Goal: Task Accomplishment & Management: Use online tool/utility

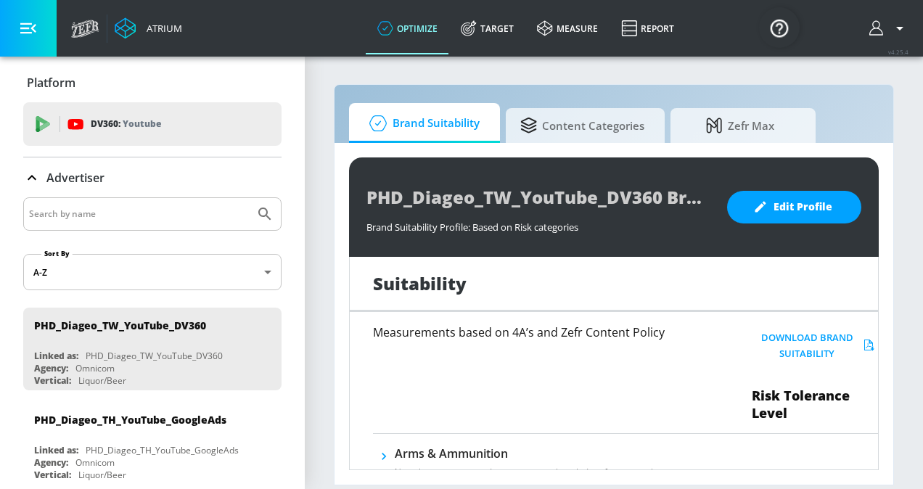
scroll to position [957, 0]
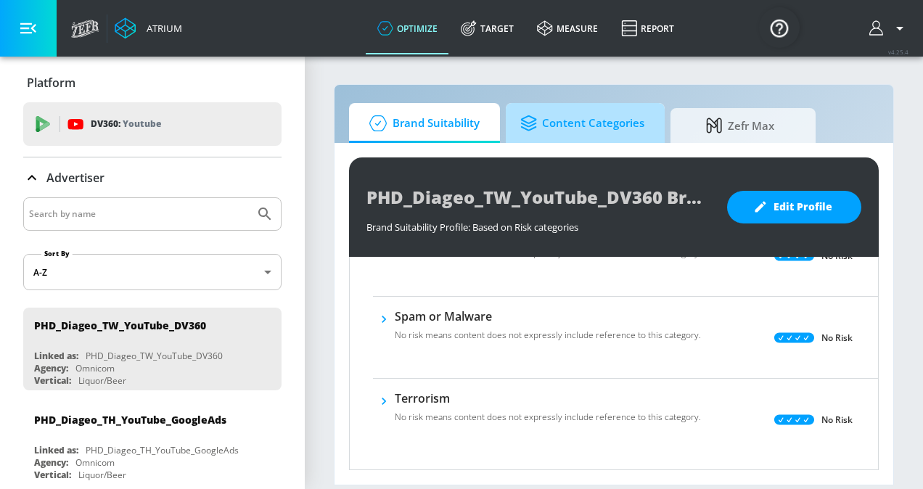
click at [553, 128] on span "Content Categories" at bounding box center [582, 123] width 124 height 35
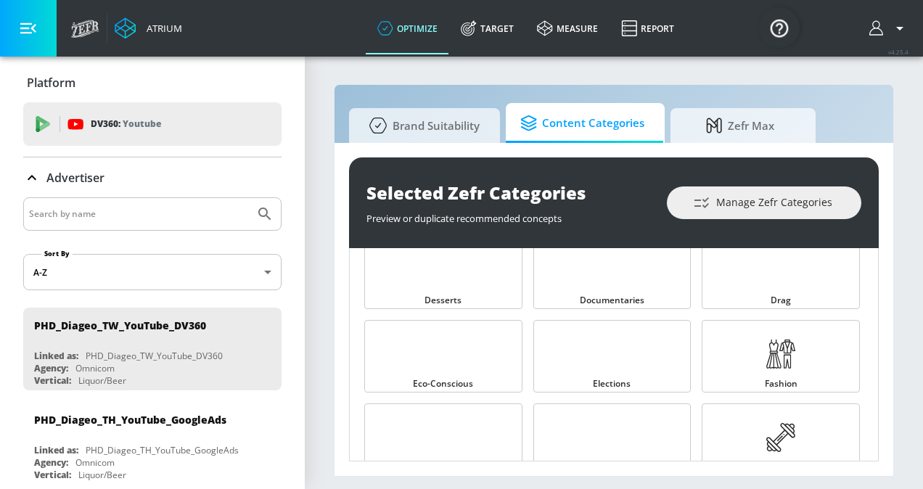
scroll to position [696, 0]
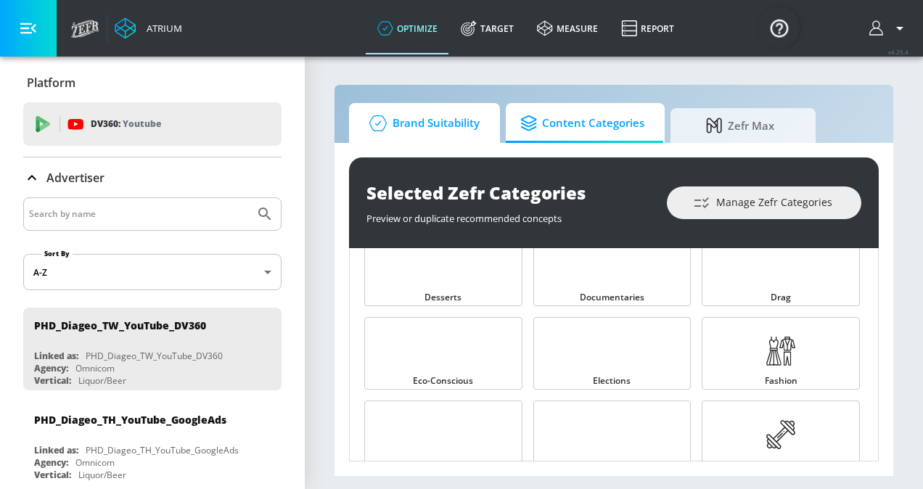
click at [450, 127] on span "Brand Suitability" at bounding box center [421, 123] width 116 height 35
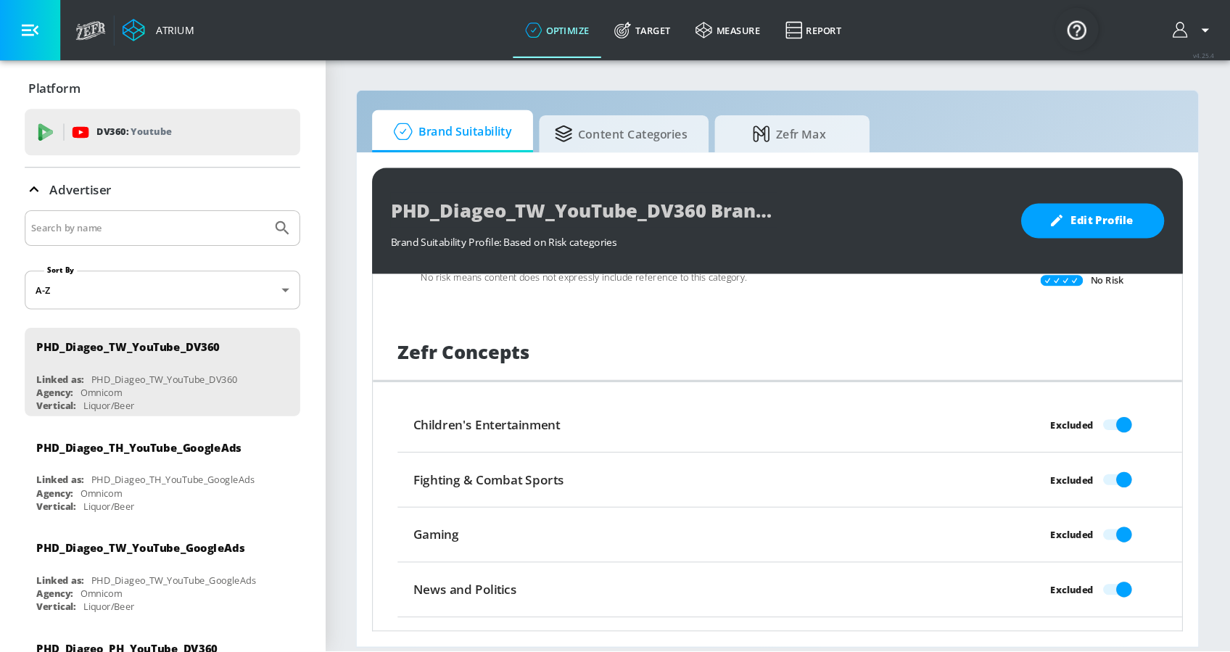
scroll to position [1079, 0]
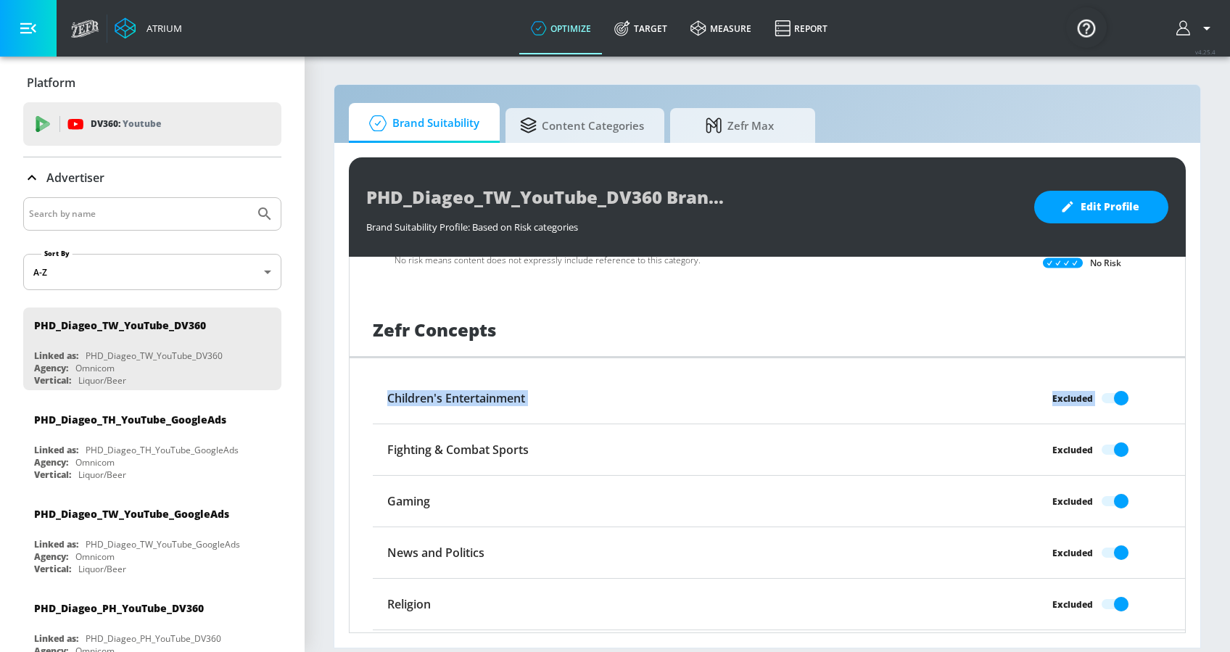
drag, startPoint x: 898, startPoint y: 0, endPoint x: 308, endPoint y: 424, distance: 726.7
click at [308, 424] on section "Brand Suitability Content Categories Zefr Max PHD_Diageo_TW_YouTube_DV360 Brand…" at bounding box center [768, 353] width 926 height 597
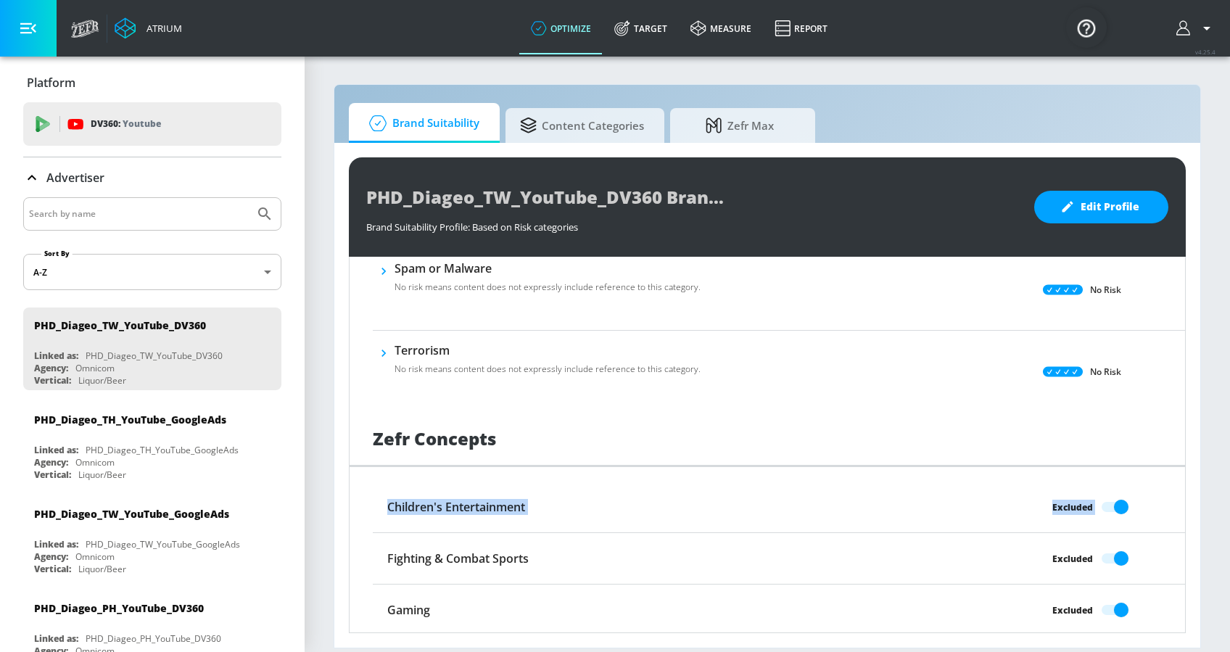
scroll to position [975, 0]
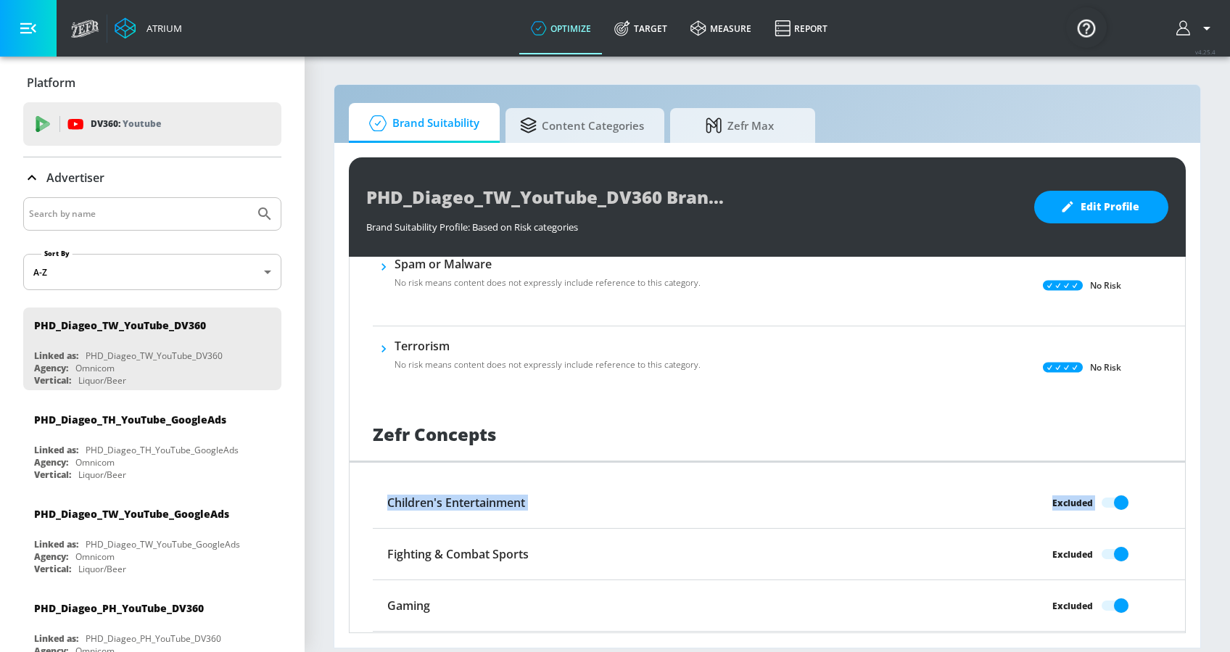
click at [351, 483] on div "Zefr Concepts Children's Entertainment Excluded Fighting & Combat Sports Exclud…" at bounding box center [768, 597] width 836 height 378
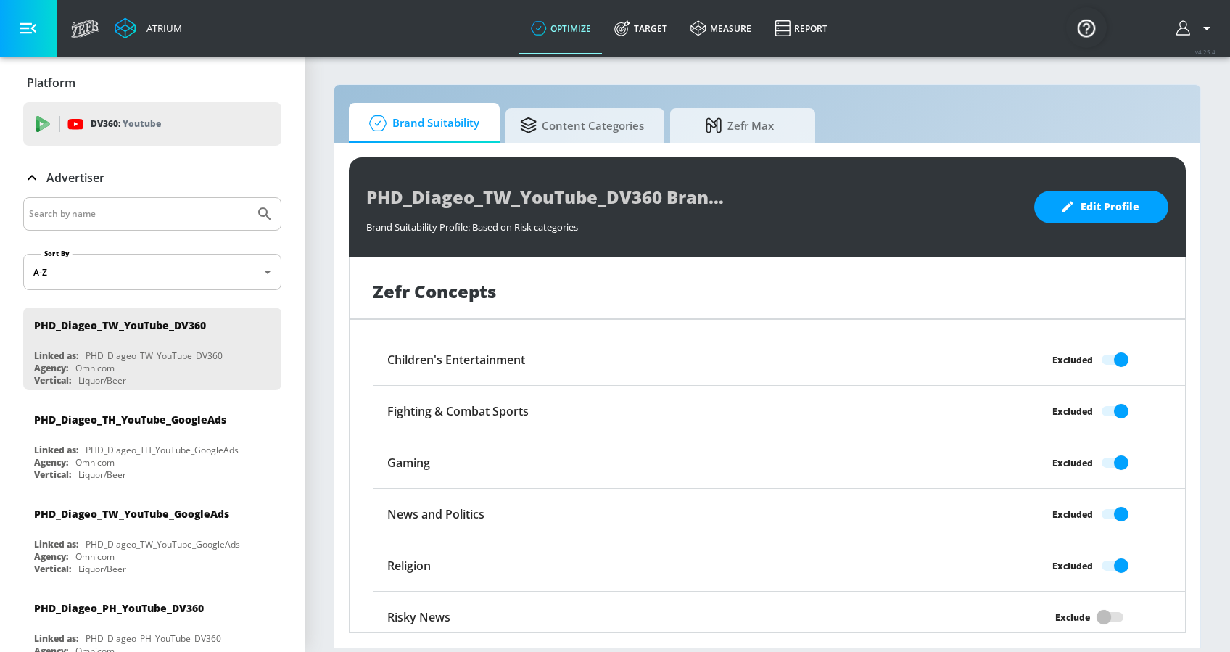
scroll to position [1127, 0]
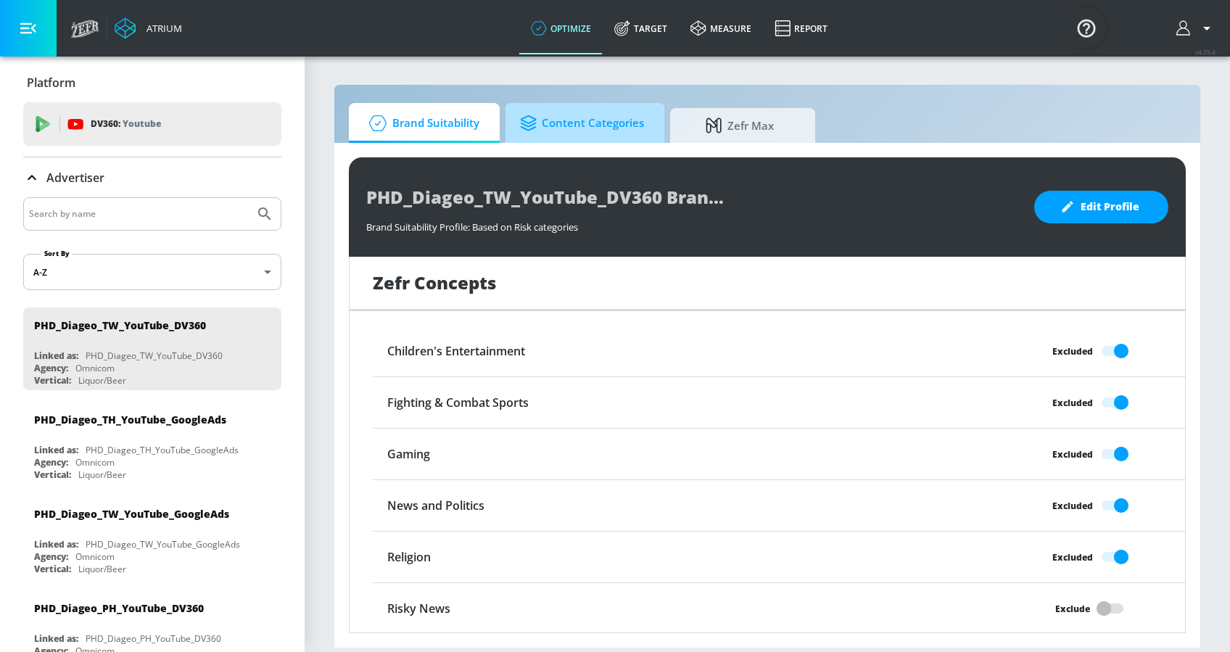
click at [593, 127] on span "Content Categories" at bounding box center [582, 123] width 124 height 35
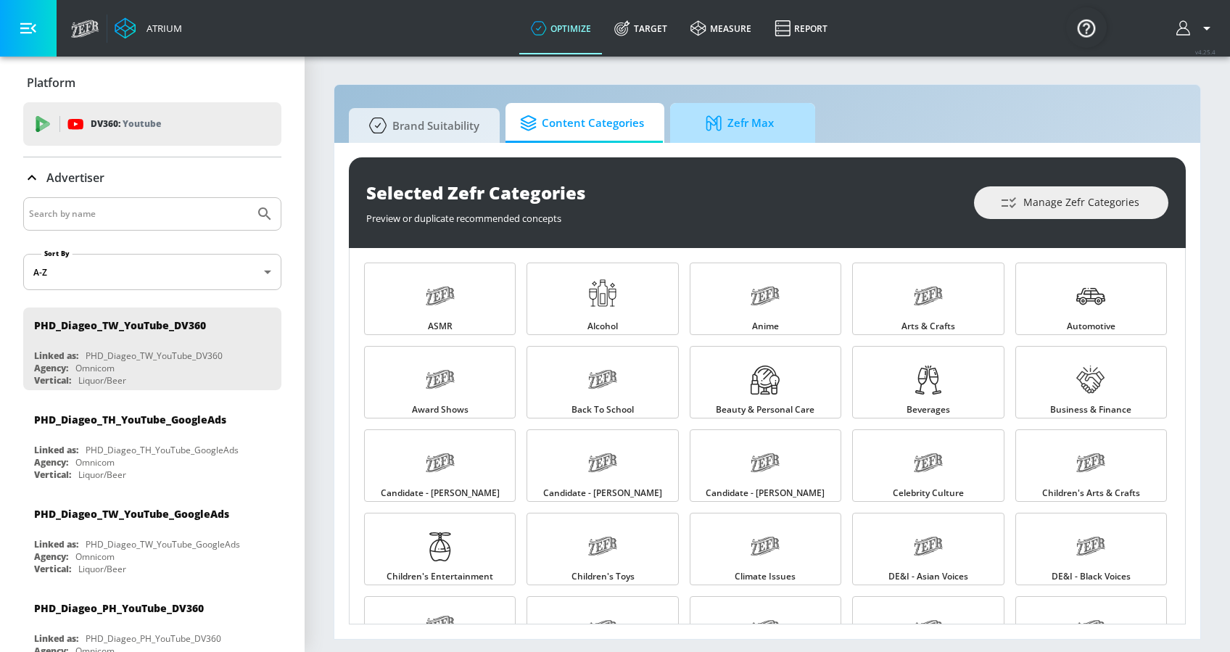
click at [768, 127] on span "Zefr Max" at bounding box center [740, 123] width 110 height 35
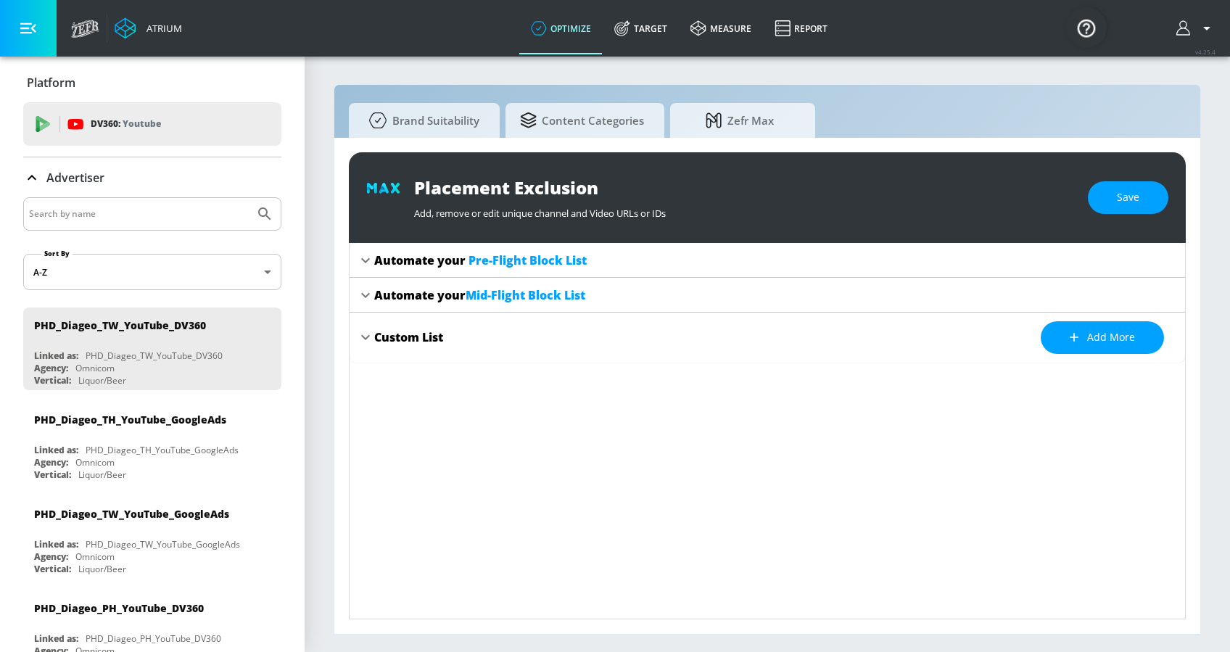
click at [377, 273] on div "Automate your Pre-Flight Block List" at bounding box center [768, 260] width 836 height 35
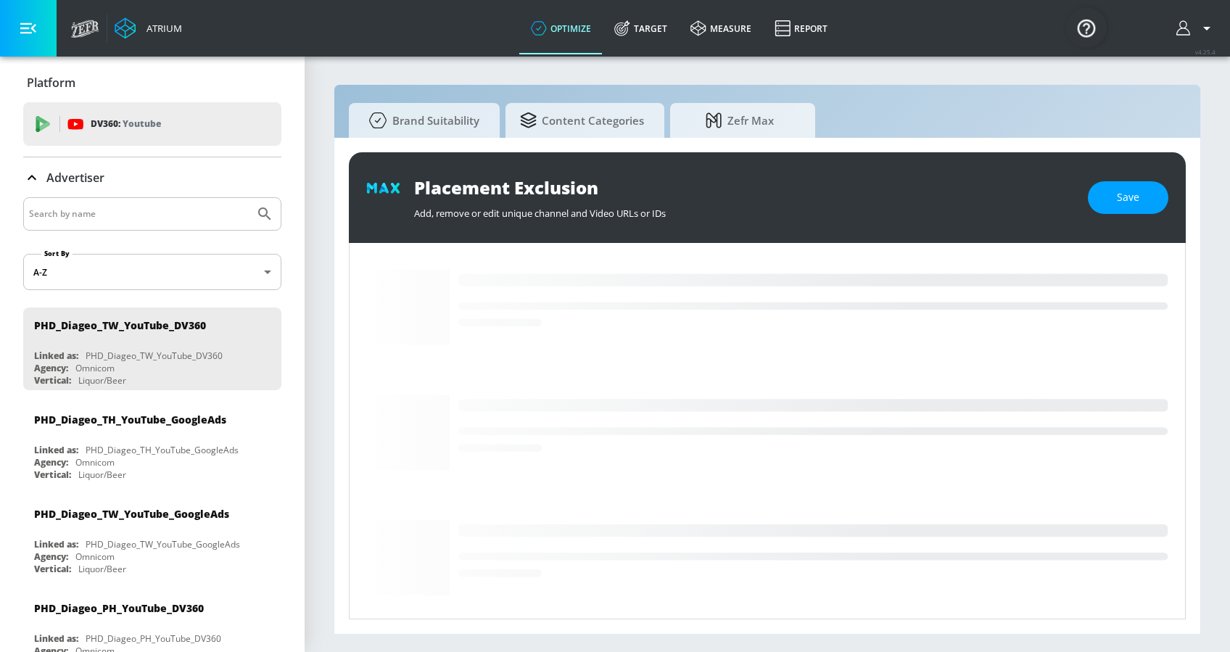
scroll to position [345, 0]
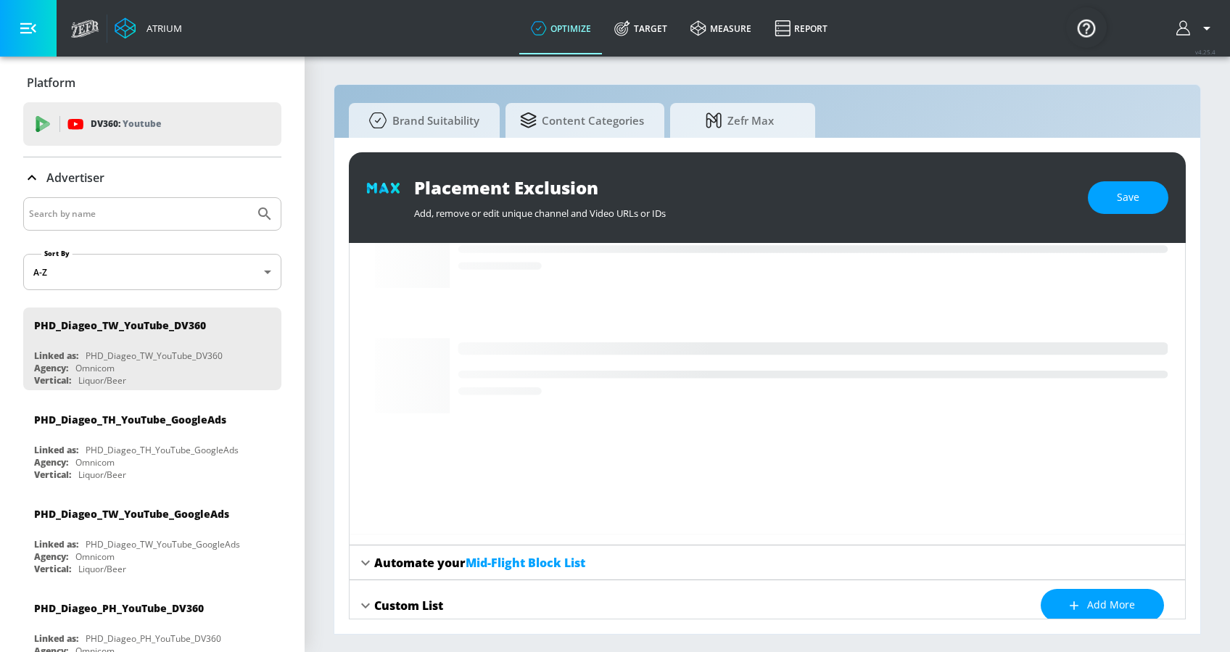
click at [653, 488] on div "Automate your Mid-Flight Block List" at bounding box center [776, 563] width 804 height 16
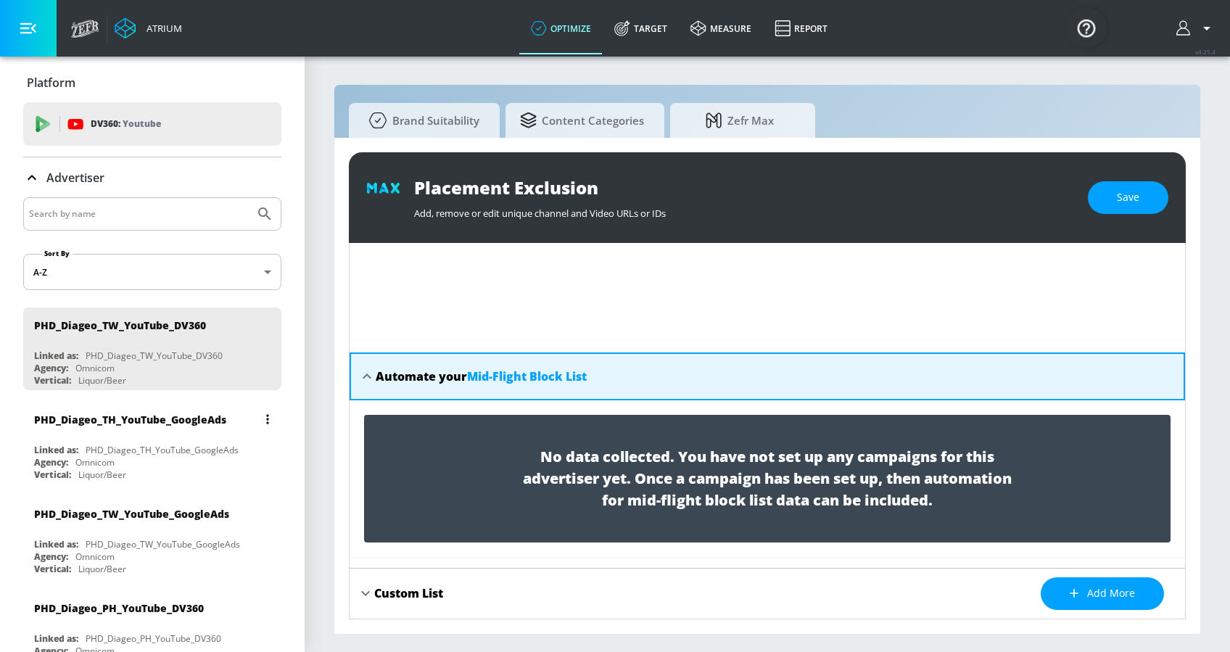
scroll to position [310, 0]
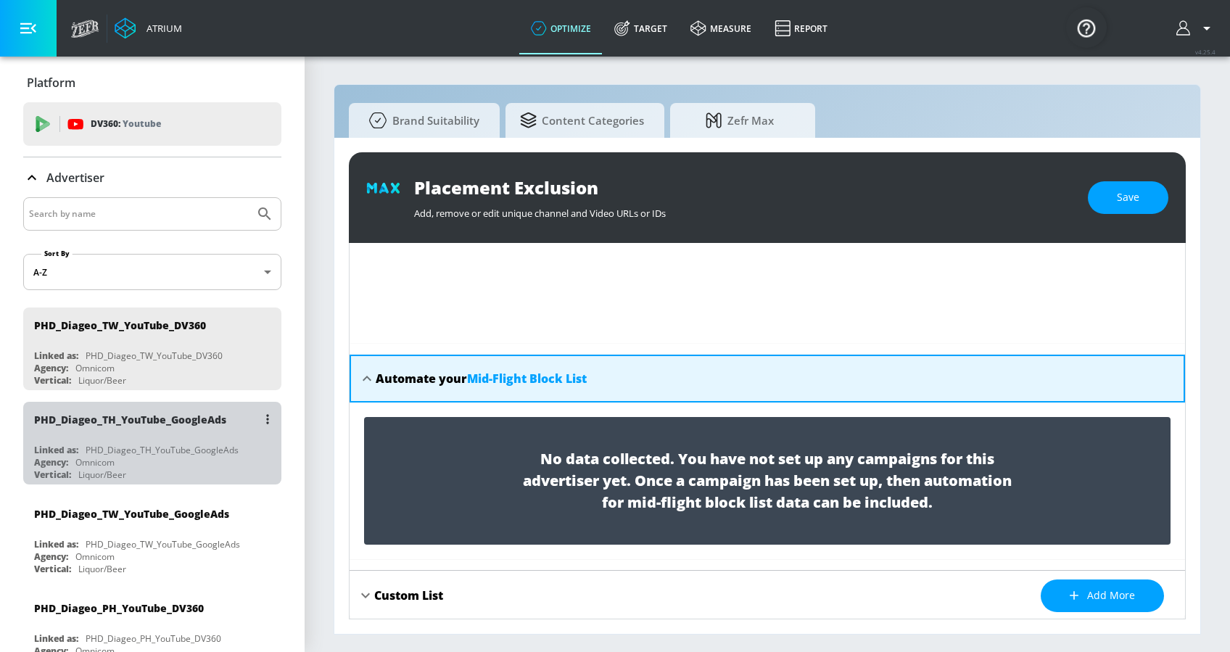
click at [158, 441] on div "PHD_Diageo_TH_YouTube_GoogleAds Linked as: PHD_Diageo_TH_YouTube_GoogleAds Agen…" at bounding box center [152, 443] width 258 height 83
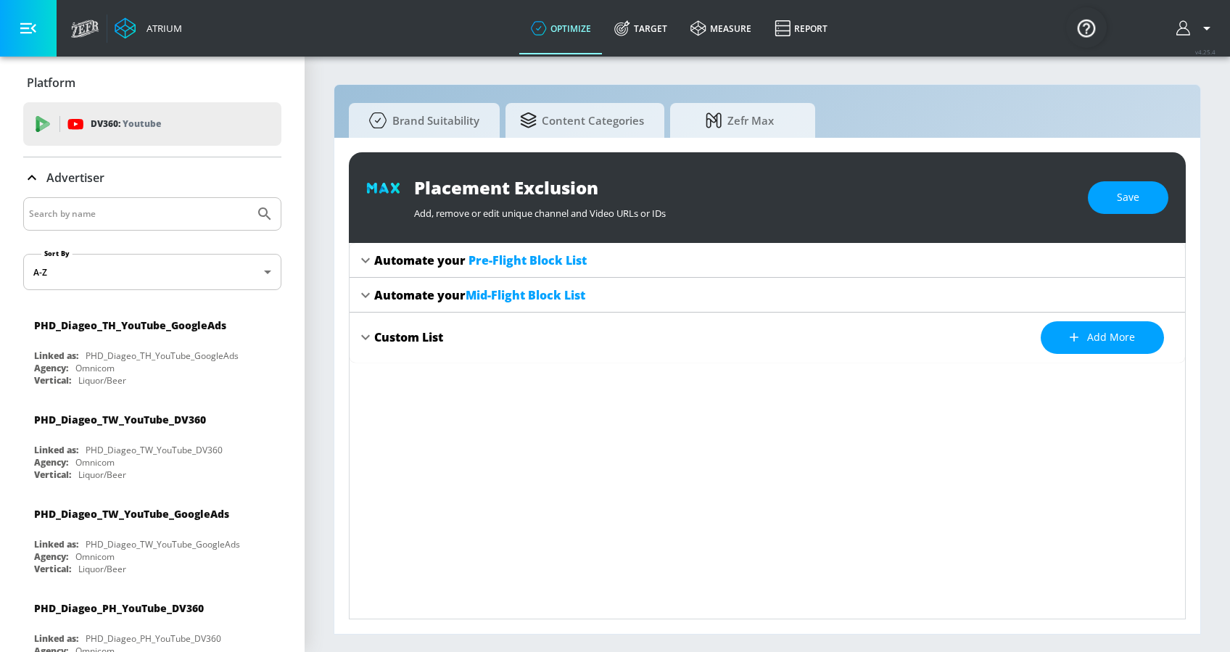
click at [716, 260] on div "Automate your Pre-Flight Block List" at bounding box center [776, 260] width 804 height 16
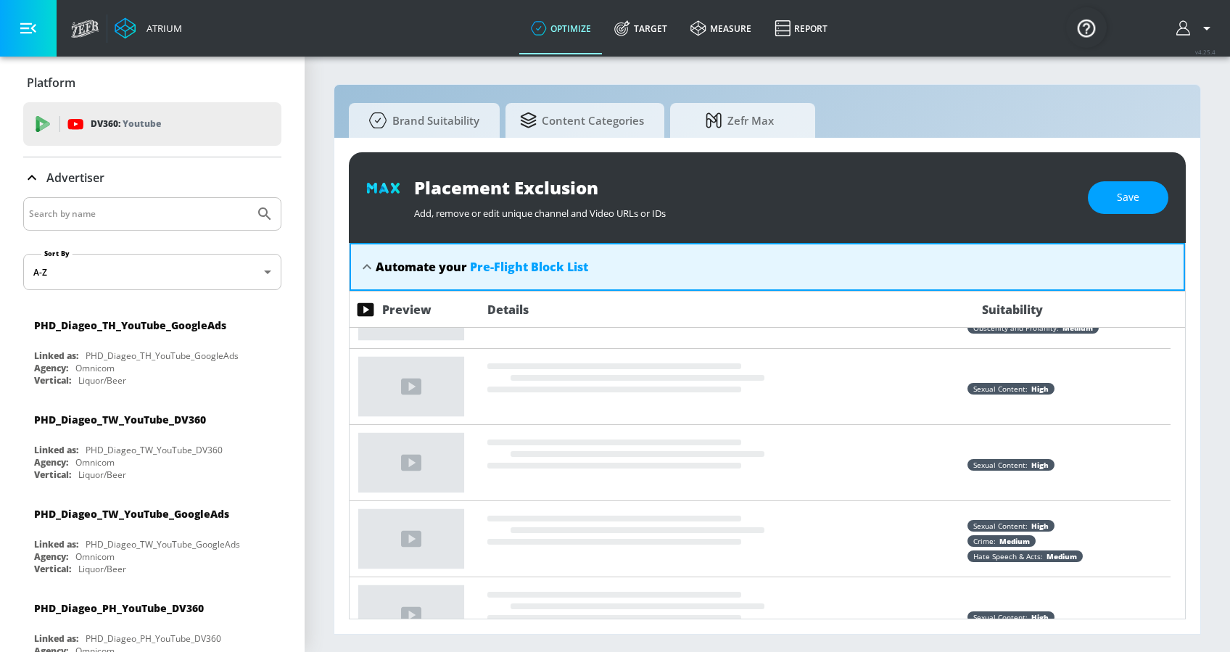
scroll to position [4704, 0]
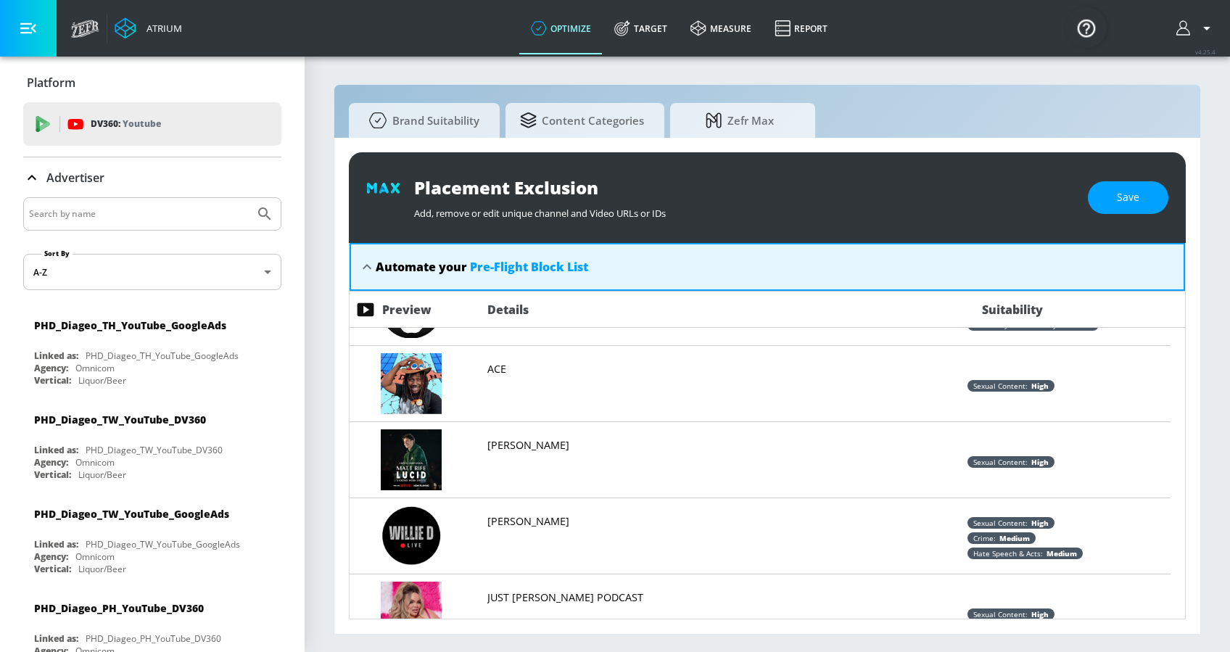
click at [373, 266] on icon at bounding box center [366, 266] width 17 height 17
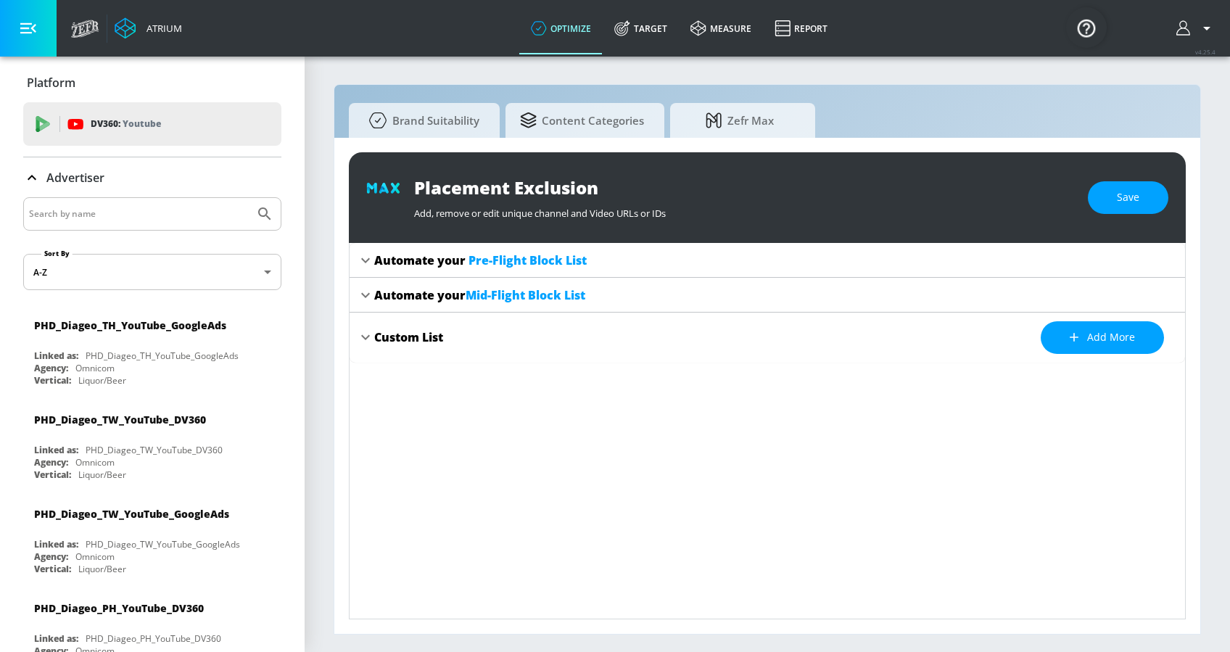
click at [362, 290] on icon at bounding box center [365, 295] width 17 height 17
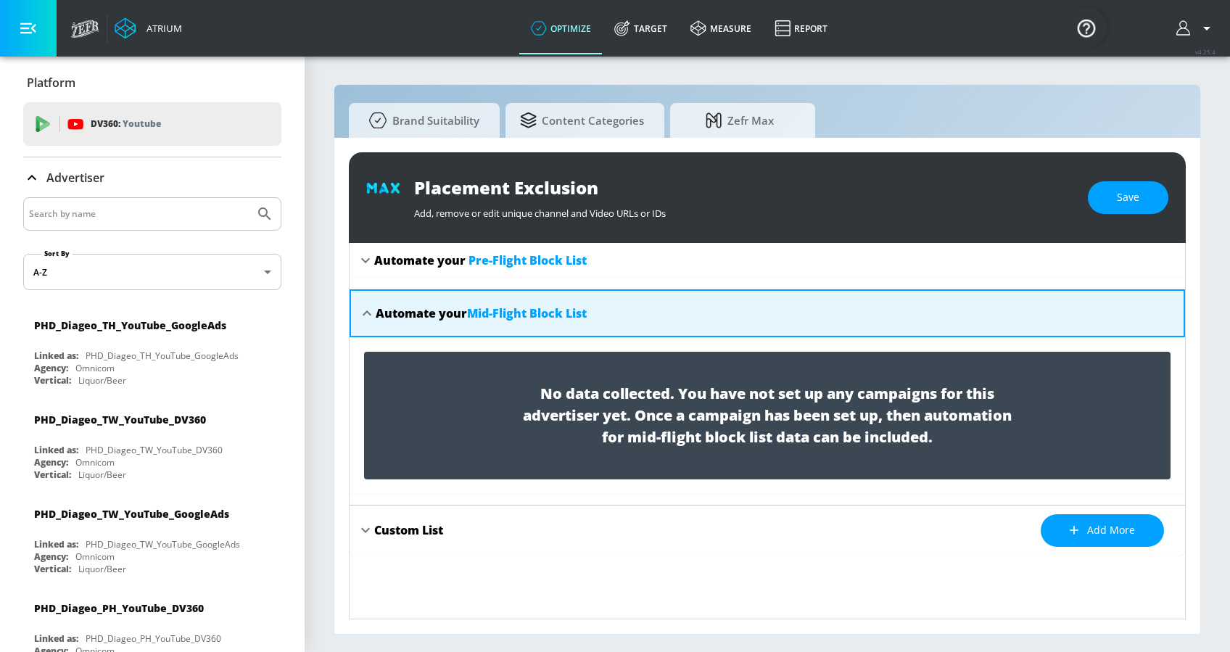
click at [734, 479] on div "No data collected. You have not set up any campaigns for this advertiser yet. O…" at bounding box center [768, 415] width 836 height 157
click at [366, 307] on icon at bounding box center [366, 313] width 17 height 17
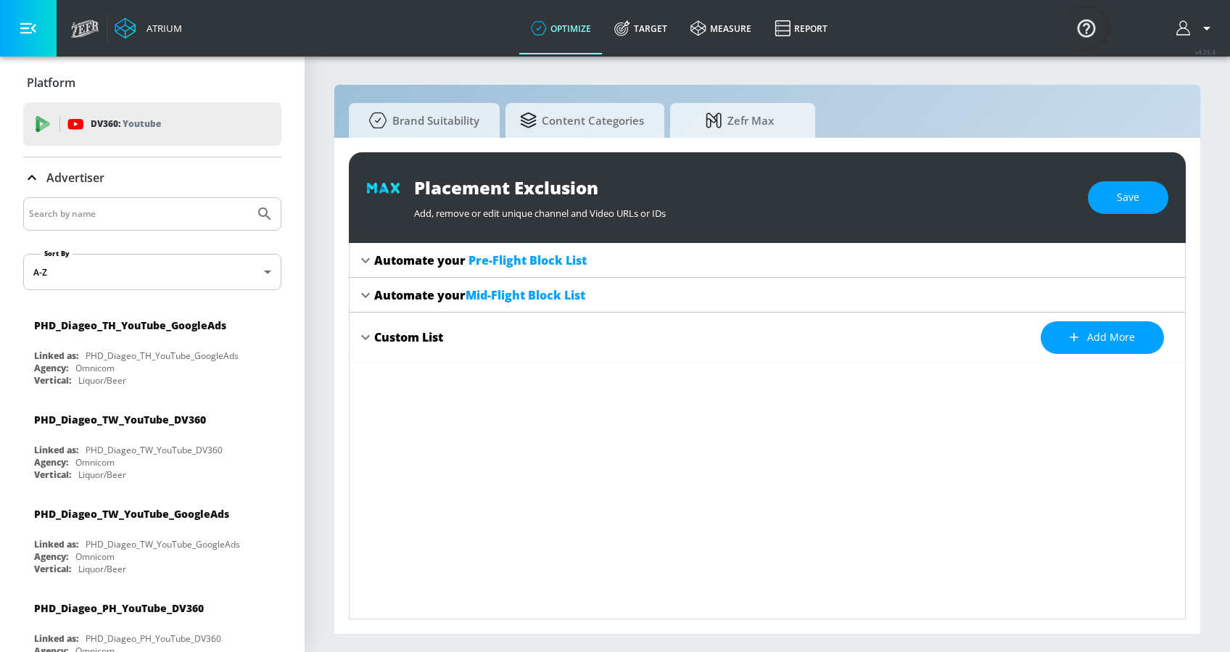
click at [366, 339] on icon at bounding box center [365, 337] width 9 height 5
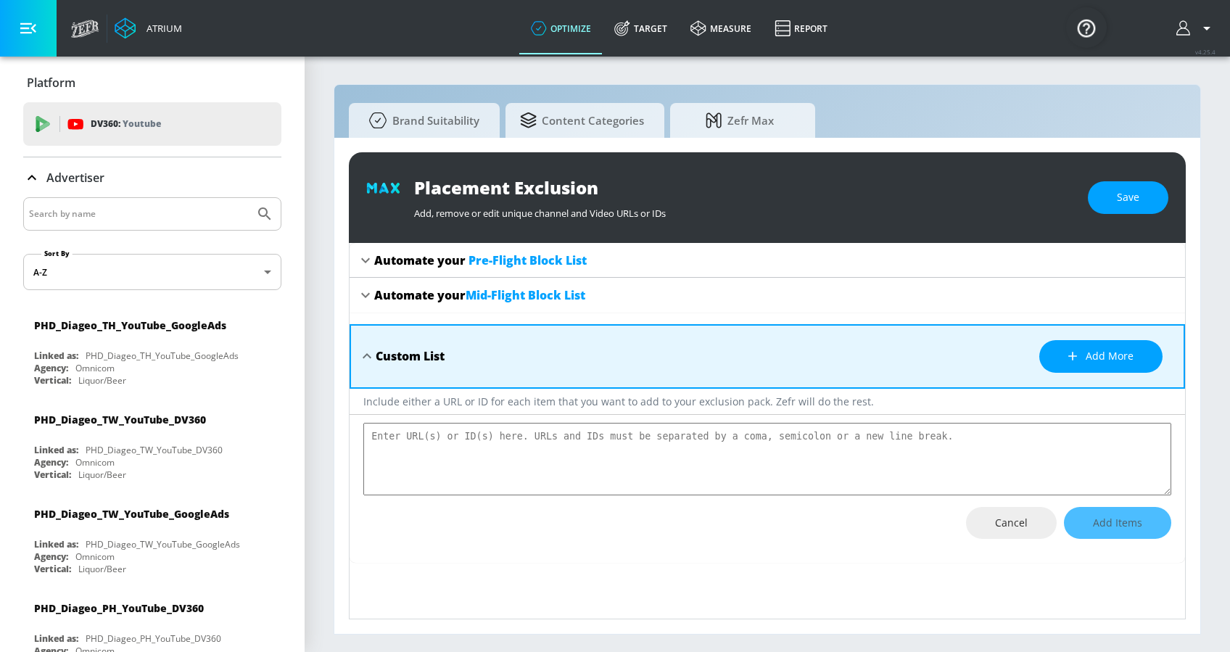
scroll to position [0, 0]
click at [366, 339] on div "Custom List Add more" at bounding box center [768, 356] width 836 height 65
type textarea "x"
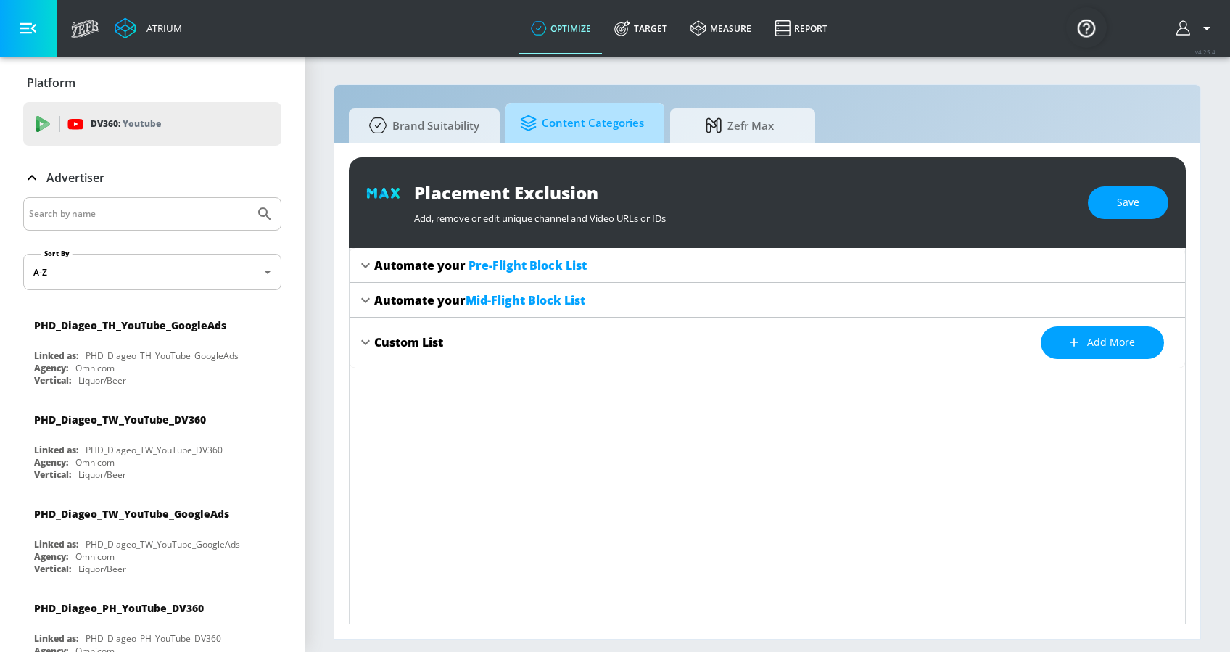
click at [608, 139] on span "Content Categories" at bounding box center [582, 123] width 124 height 35
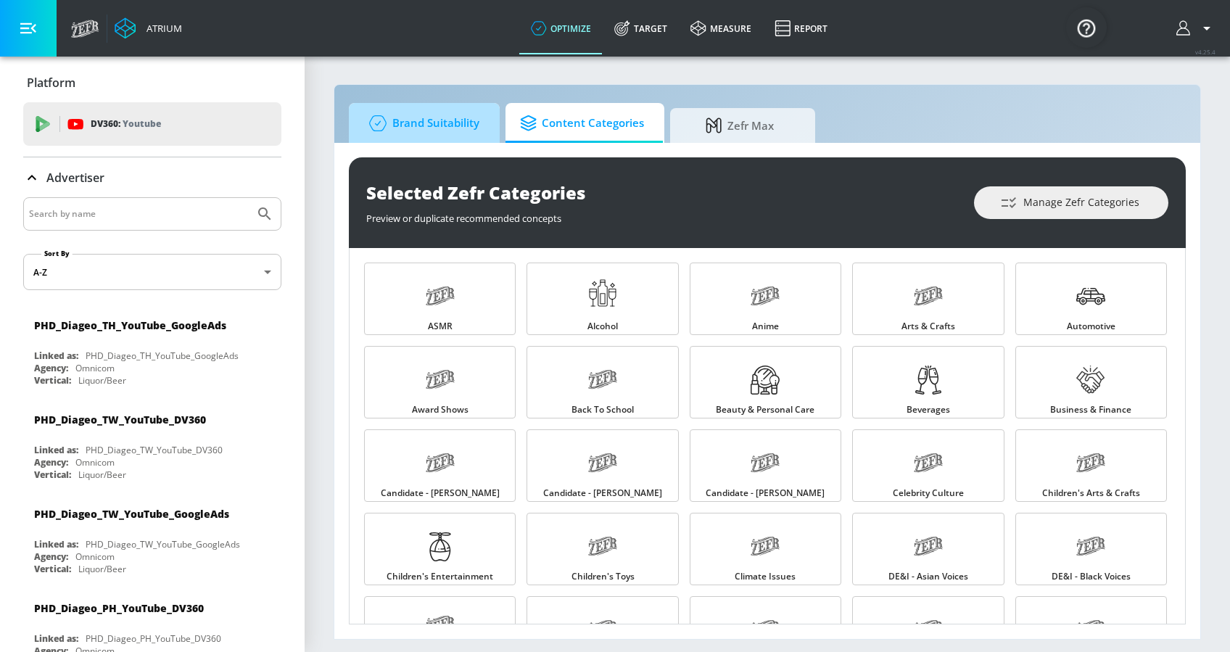
click at [420, 115] on span "Brand Suitability" at bounding box center [421, 123] width 116 height 35
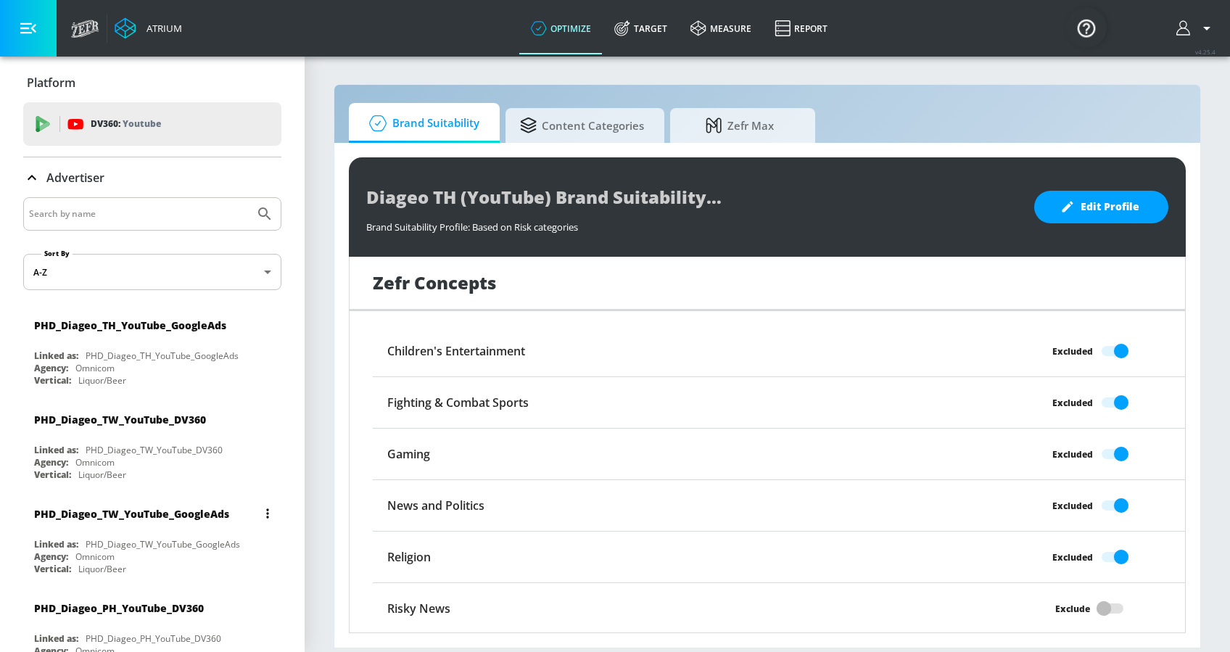
scroll to position [24, 0]
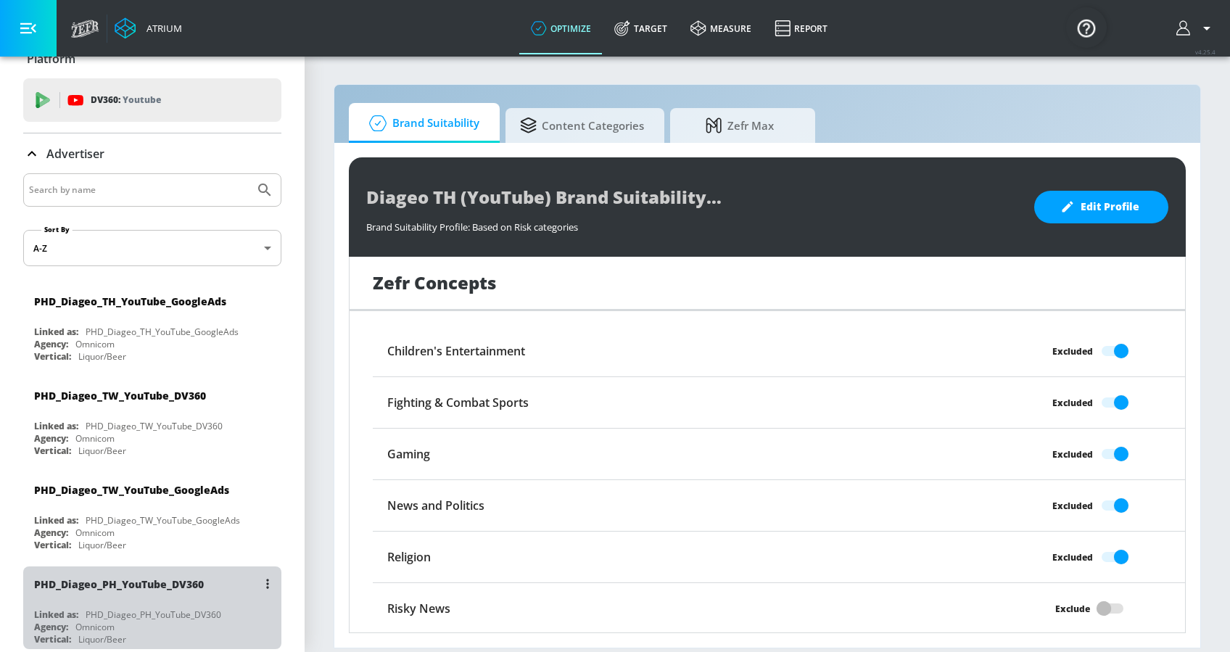
click at [188, 488] on div "PHD_Diageo_PH_YouTube_DV360" at bounding box center [156, 584] width 244 height 35
